Goal: Task Accomplishment & Management: Manage account settings

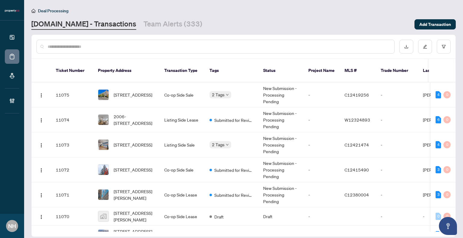
click at [76, 44] on input "text" at bounding box center [218, 46] width 341 height 7
paste input "**********"
type input "**********"
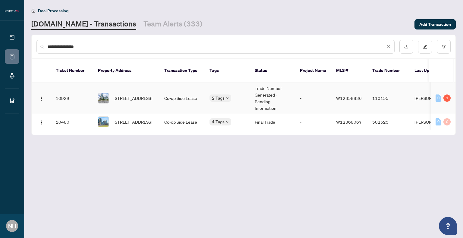
click at [138, 98] on td "1106-58 Marine Parade Dr, Toronto, Ontario M8V 4G1, Canada" at bounding box center [126, 99] width 66 height 32
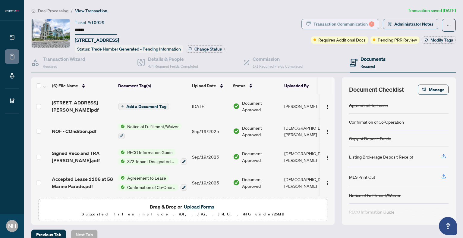
click at [333, 25] on div "Transaction Communication 1" at bounding box center [343, 24] width 61 height 10
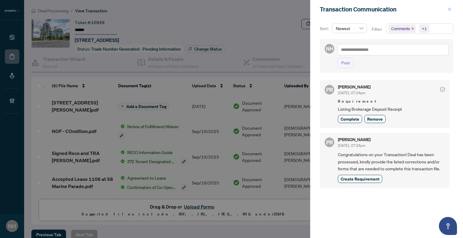
click at [447, 8] on icon "close" at bounding box center [449, 9] width 4 height 4
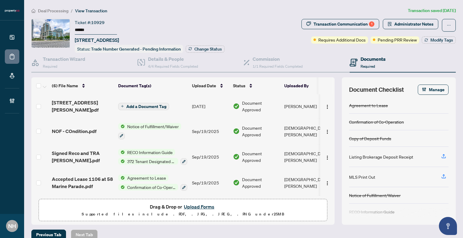
click at [60, 10] on span "Deal Processing" at bounding box center [53, 10] width 30 height 5
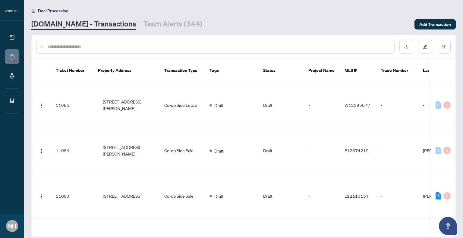
click at [81, 44] on input "text" at bounding box center [218, 46] width 341 height 7
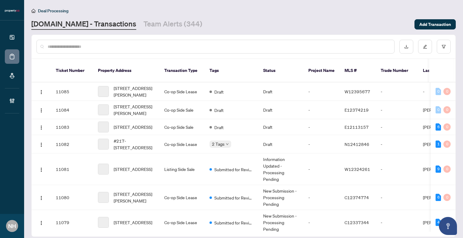
paste input "**********"
type input "**********"
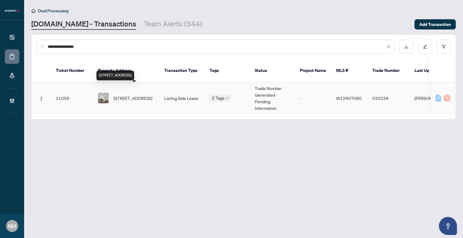
click at [120, 95] on span "1208-1140 Parkwest Pl, Mississauga, Ontario L5E 3K9, Canada" at bounding box center [133, 98] width 39 height 7
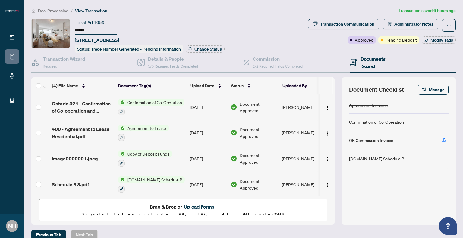
drag, startPoint x: 98, startPoint y: 32, endPoint x: 74, endPoint y: 28, distance: 24.2
click at [74, 28] on div "Ticket #: 11059 ****** 1208-1140 Parkwest Pl, Mississauga, Ontario L5E 3K9, Can…" at bounding box center [168, 36] width 274 height 34
click at [119, 19] on div "Ticket #: 11059 ****** 1208-1140 Parkwest Pl, Mississauga, Ontario L5E 3K9, Can…" at bounding box center [97, 31] width 44 height 25
click at [341, 29] on button "Transaction Communication" at bounding box center [343, 24] width 71 height 10
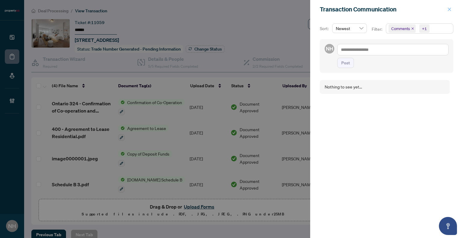
click at [448, 10] on icon "close" at bounding box center [449, 9] width 4 height 4
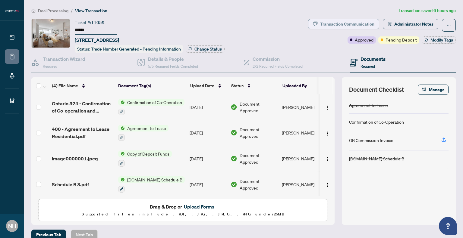
click at [345, 26] on div "Transaction Communication" at bounding box center [347, 24] width 54 height 10
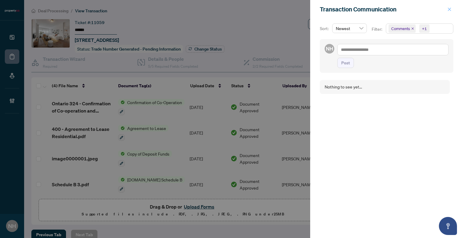
click at [450, 10] on icon "close" at bounding box center [449, 9] width 4 height 4
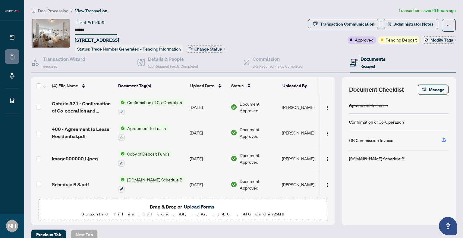
click at [67, 9] on span "Deal Processing" at bounding box center [53, 10] width 30 height 5
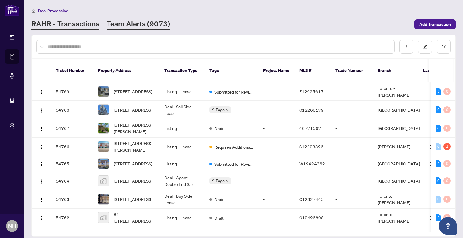
click at [128, 26] on link "Team Alerts (9073)" at bounding box center [138, 24] width 63 height 11
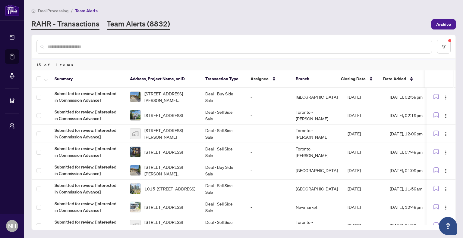
click at [81, 19] on link "RAHR - Transactions" at bounding box center [65, 24] width 68 height 11
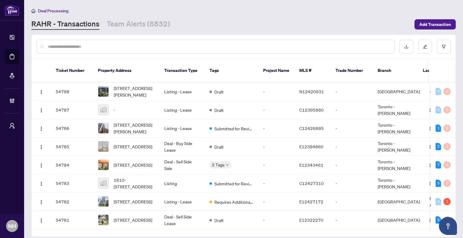
click at [173, 42] on div at bounding box center [215, 47] width 358 height 14
click at [173, 49] on input "text" at bounding box center [218, 46] width 341 height 7
paste input "**********"
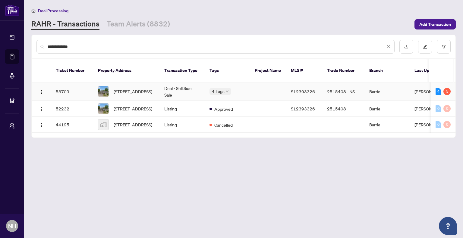
type input "**********"
click at [145, 88] on span "287 Edgehill Dr, Barrie, Ontario L4N 9X5, Canada" at bounding box center [133, 91] width 39 height 7
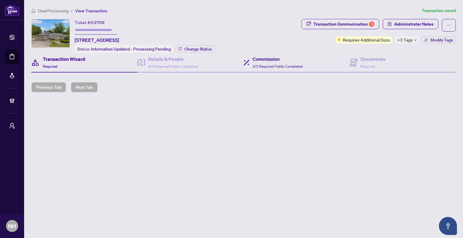
type input "**********"
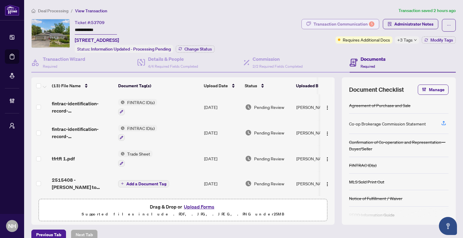
click at [328, 21] on div "Transaction Communication 5" at bounding box center [343, 24] width 61 height 10
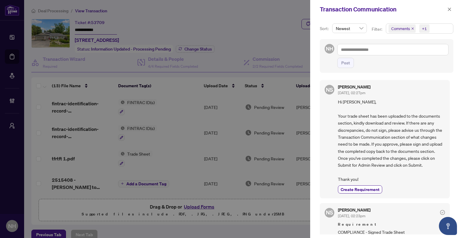
click at [412, 30] on icon "close" at bounding box center [412, 28] width 3 height 3
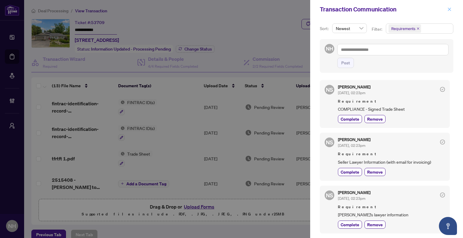
click at [450, 8] on icon "close" at bounding box center [448, 9] width 3 height 3
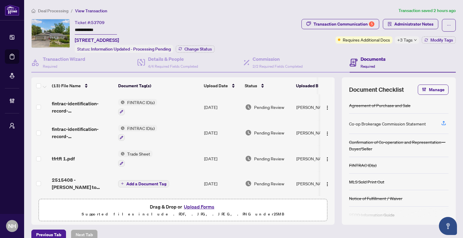
click at [56, 12] on span "Deal Processing" at bounding box center [53, 10] width 30 height 5
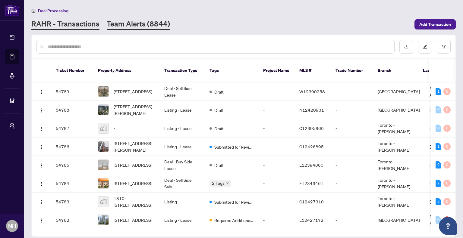
click at [141, 23] on link "Team Alerts (8844)" at bounding box center [138, 24] width 63 height 11
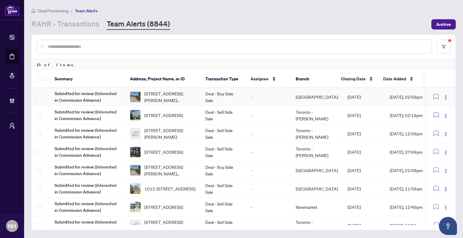
click at [152, 97] on span "[STREET_ADDRESS][PERSON_NAME][PERSON_NAME]" at bounding box center [169, 96] width 51 height 13
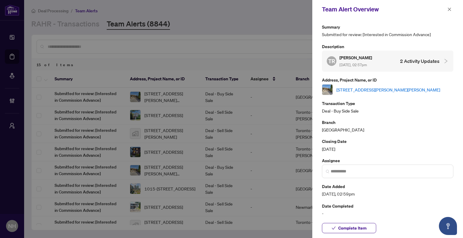
click at [357, 88] on link "[STREET_ADDRESS][PERSON_NAME][PERSON_NAME]" at bounding box center [388, 89] width 104 height 7
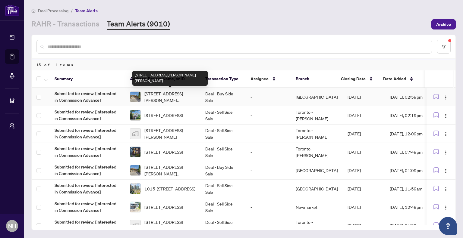
click at [169, 98] on span "5 Chappel Hill Rd, Toronto, Ontario M3M 1M1, Canada" at bounding box center [169, 96] width 51 height 13
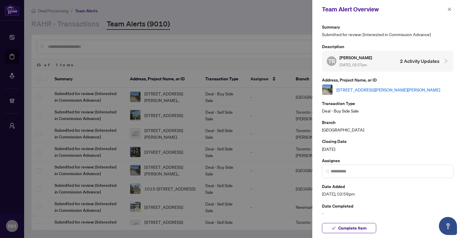
click at [346, 88] on link "5 Chappel Hill Rd, Toronto, Ontario M3M 1M1, Canada" at bounding box center [388, 89] width 104 height 7
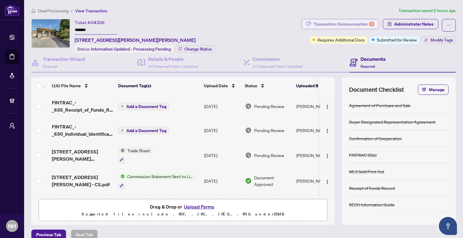
click at [329, 26] on div "Transaction Communication 3" at bounding box center [343, 24] width 61 height 10
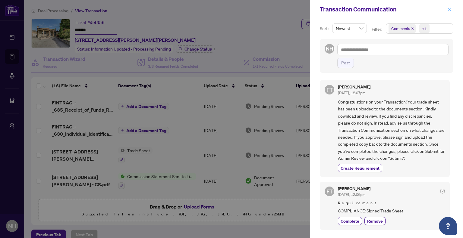
click at [448, 9] on icon "close" at bounding box center [449, 9] width 4 height 4
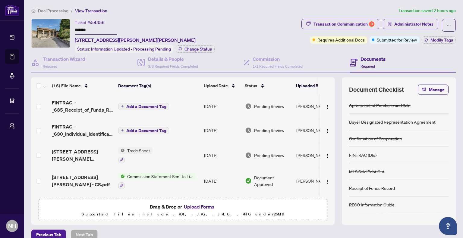
click at [61, 10] on span "Deal Processing" at bounding box center [53, 10] width 30 height 5
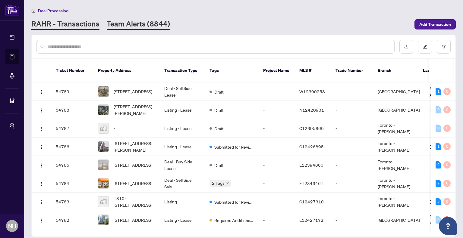
click at [142, 23] on link "Team Alerts (8844)" at bounding box center [138, 24] width 63 height 11
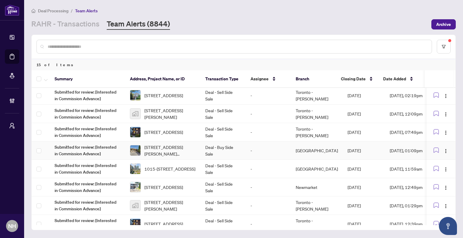
scroll to position [30, 0]
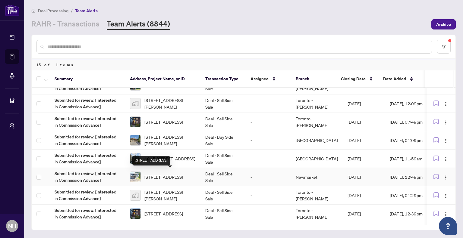
click at [162, 174] on span "[STREET_ADDRESS]" at bounding box center [163, 177] width 39 height 7
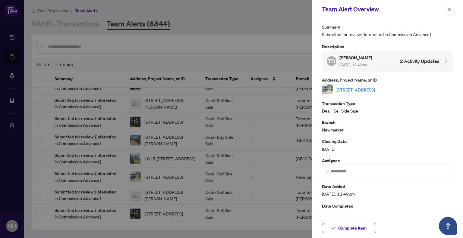
click at [375, 88] on link "[STREET_ADDRESS]" at bounding box center [355, 89] width 39 height 7
click at [448, 8] on icon "close" at bounding box center [449, 9] width 4 height 4
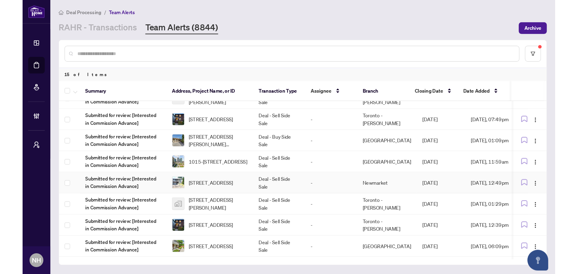
scroll to position [0, 0]
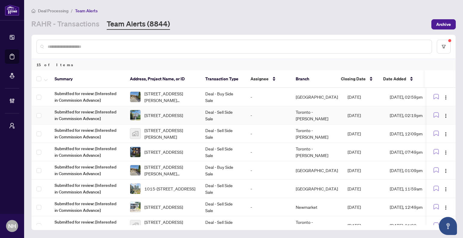
click at [256, 114] on td "-" at bounding box center [267, 115] width 45 height 18
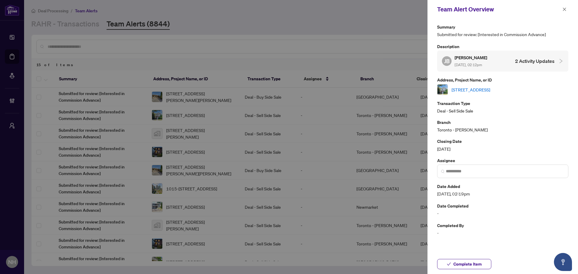
click at [462, 89] on link "[STREET_ADDRESS]" at bounding box center [471, 89] width 39 height 7
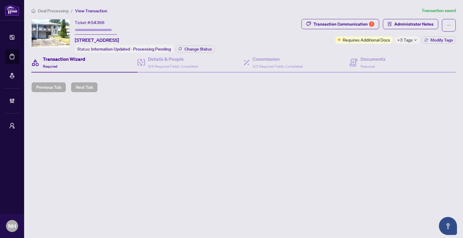
type input "**********"
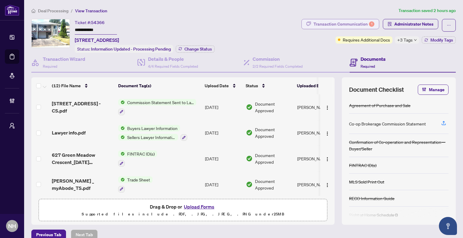
click at [321, 26] on div "Transaction Communication 1" at bounding box center [343, 24] width 61 height 10
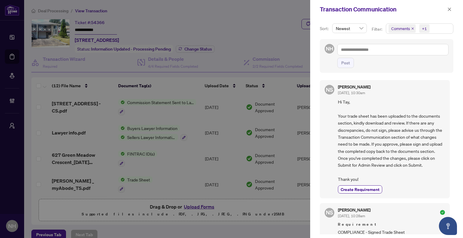
click at [413, 27] on icon "close" at bounding box center [412, 28] width 3 height 3
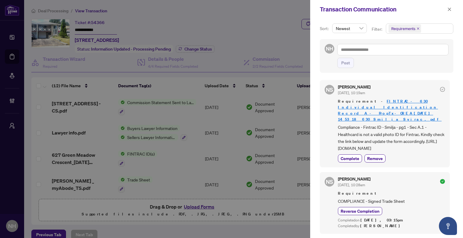
drag, startPoint x: 448, startPoint y: 8, endPoint x: 453, endPoint y: 8, distance: 4.8
click at [448, 8] on icon "close" at bounding box center [448, 9] width 3 height 3
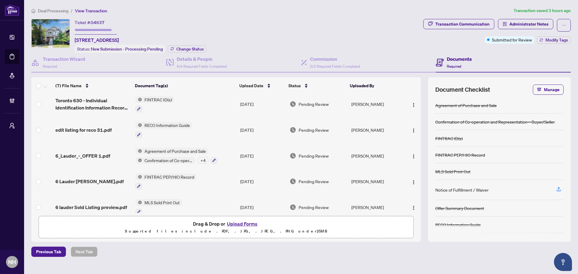
scroll to position [63, 0]
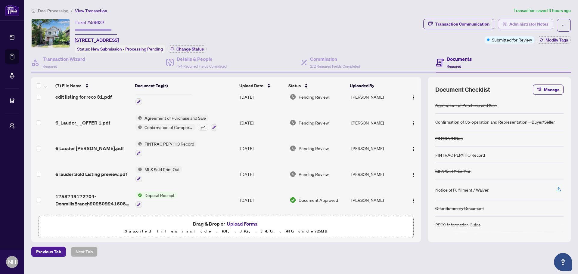
click at [533, 23] on span "Administrator Notes" at bounding box center [529, 24] width 39 height 10
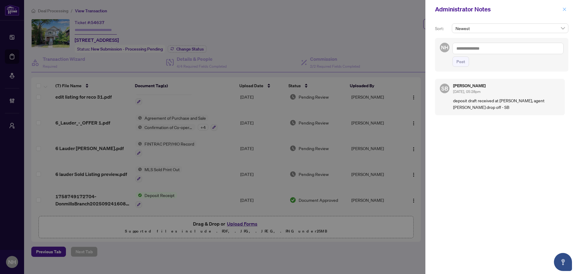
click at [565, 11] on icon "close" at bounding box center [565, 9] width 4 height 4
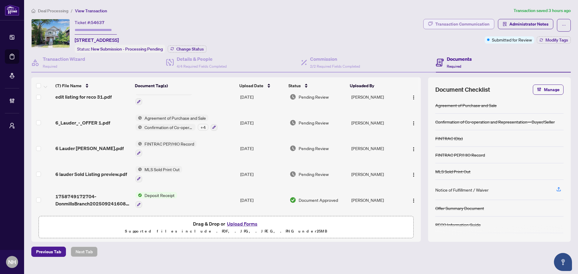
click at [473, 22] on div "Transaction Communication" at bounding box center [462, 24] width 54 height 10
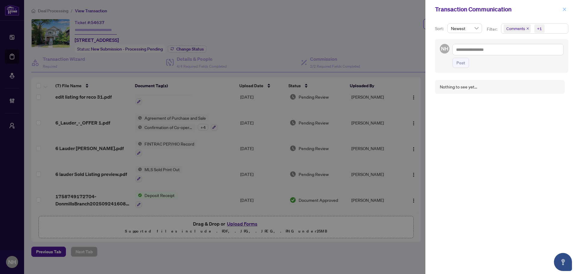
click at [564, 13] on span "button" at bounding box center [565, 10] width 4 height 10
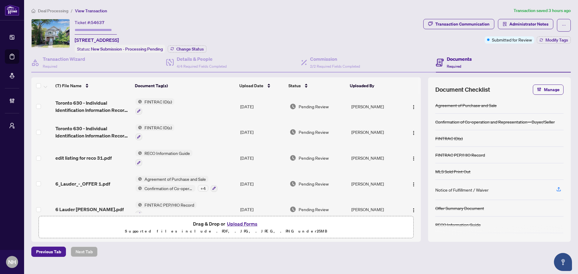
scroll to position [0, 0]
click at [100, 181] on span "6_Lauder_-_OFFER 1.pdf" at bounding box center [82, 184] width 55 height 7
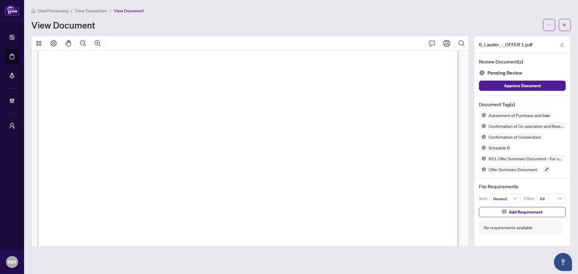
scroll to position [1807, 0]
click at [563, 31] on div "Deal Processing / View Transaction / View Document View Document 6_Lauder_-_OFF…" at bounding box center [301, 127] width 540 height 240
click at [564, 26] on icon "arrow-left" at bounding box center [565, 25] width 4 height 4
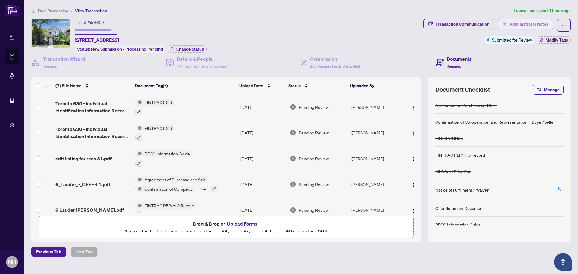
click at [545, 27] on span "Administrator Notes" at bounding box center [529, 24] width 39 height 10
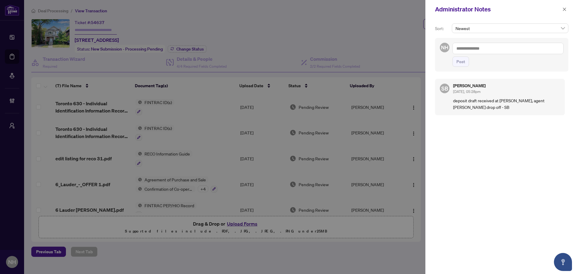
click at [481, 52] on textarea at bounding box center [508, 48] width 111 height 11
click at [484, 56] on li "[PERSON_NAME] Accounting" at bounding box center [509, 53] width 61 height 10
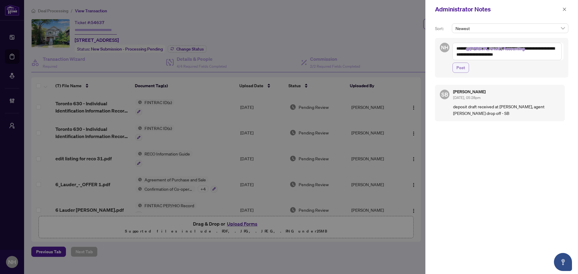
type textarea "**********"
click at [462, 67] on span "Post" at bounding box center [461, 68] width 9 height 10
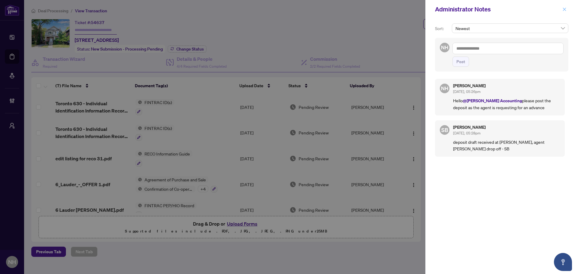
click at [564, 9] on icon "close" at bounding box center [564, 9] width 3 height 3
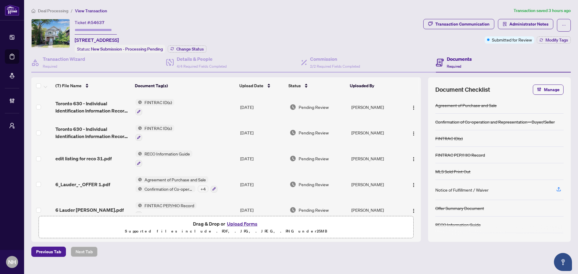
click at [51, 11] on span "Deal Processing" at bounding box center [53, 10] width 30 height 5
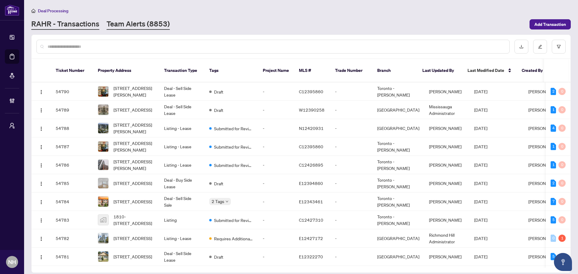
click at [138, 20] on link "Team Alerts (8853)" at bounding box center [138, 24] width 63 height 11
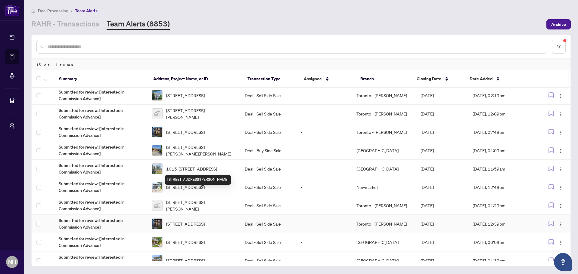
scroll to position [30, 0]
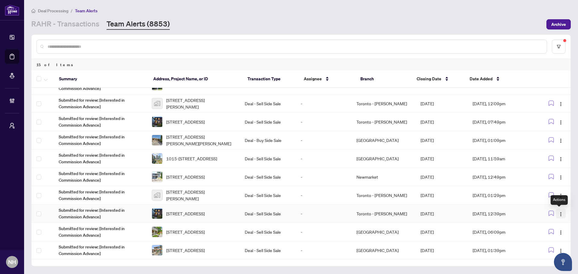
click at [559, 216] on img "button" at bounding box center [561, 214] width 5 height 5
click at [550, 244] on span "Complete Item" at bounding box center [545, 245] width 28 height 7
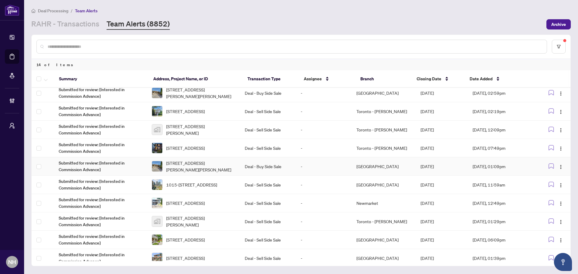
scroll to position [0, 0]
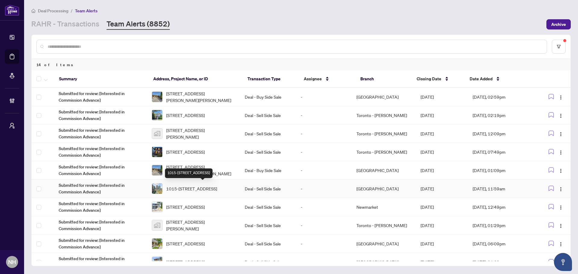
click at [211, 189] on span "1015-[STREET_ADDRESS]" at bounding box center [191, 188] width 51 height 7
